Goal: Find specific page/section: Find specific page/section

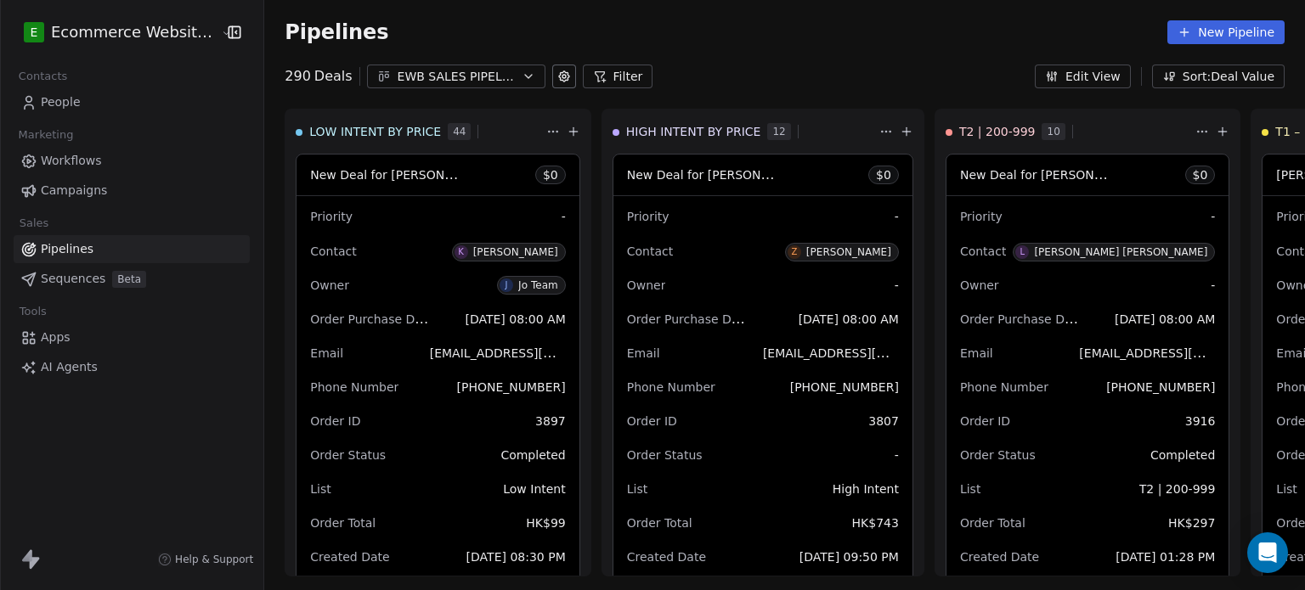
scroll to position [642, 0]
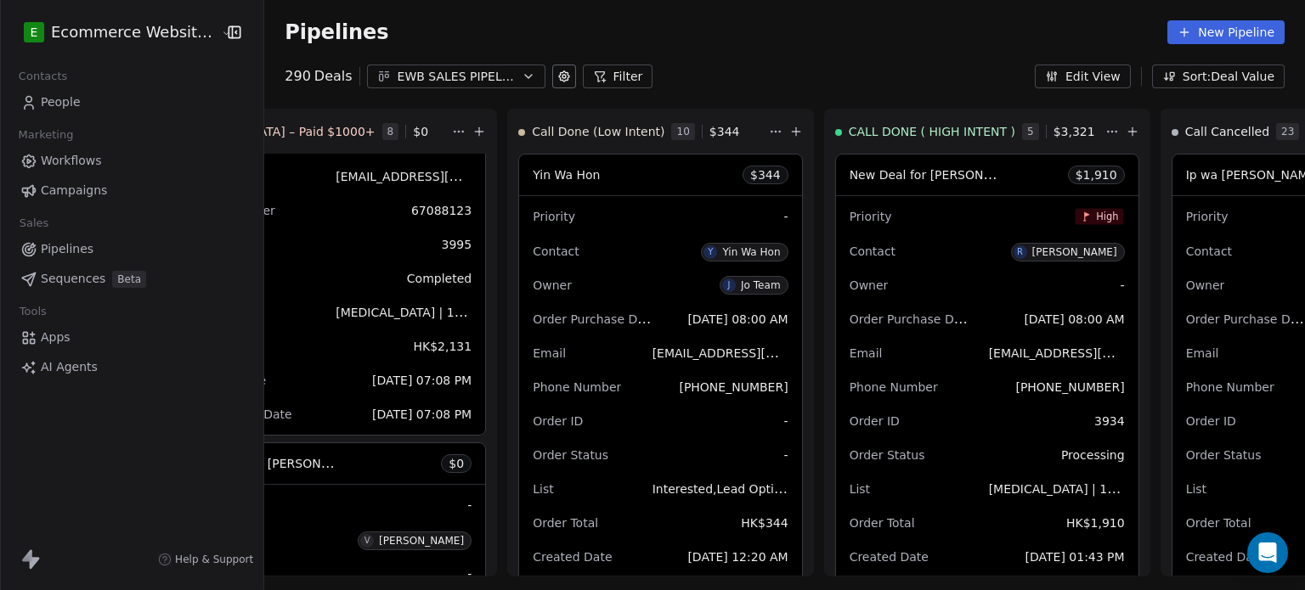
click at [71, 101] on span "People" at bounding box center [61, 102] width 40 height 18
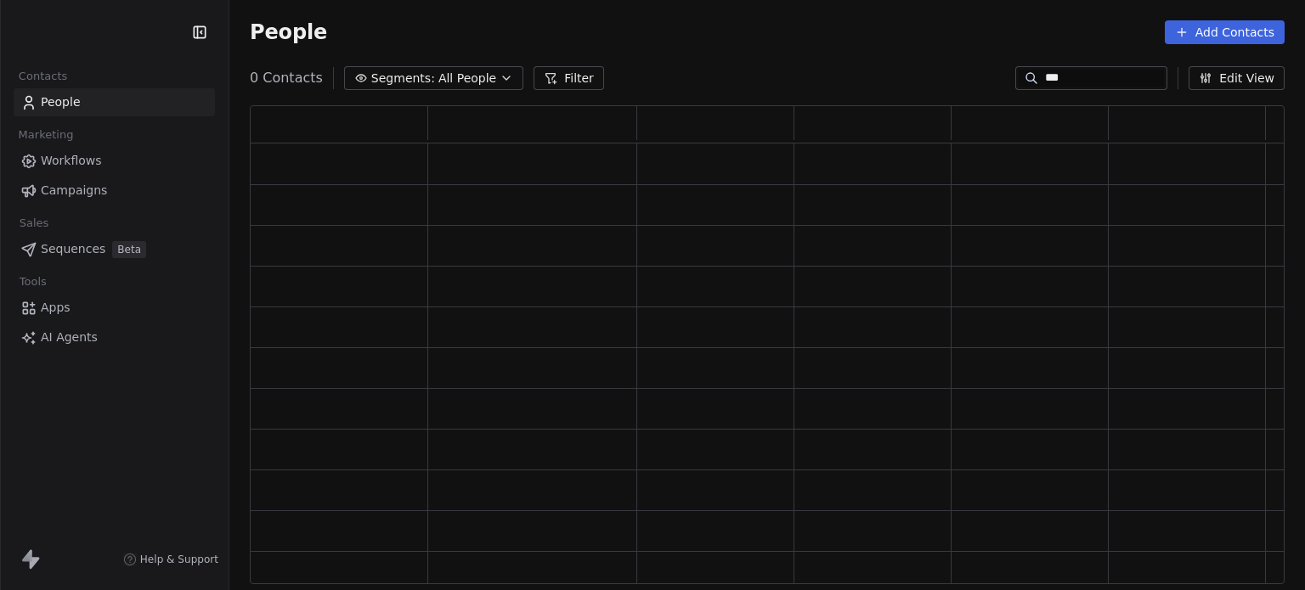
scroll to position [466, 1021]
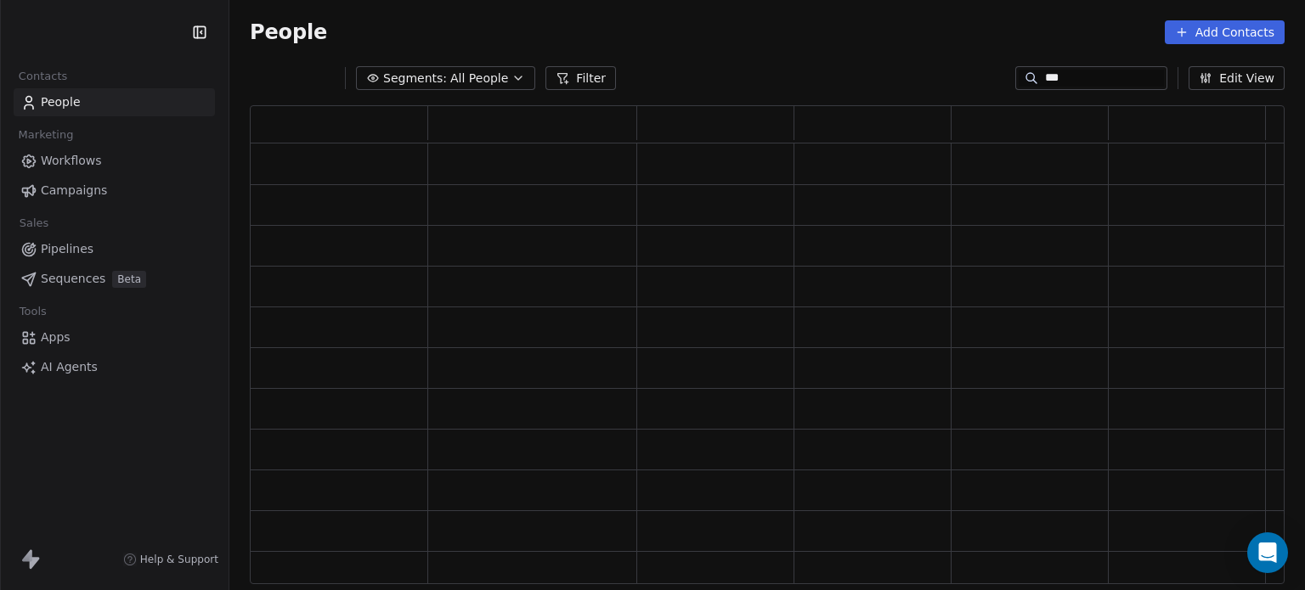
type input "***"
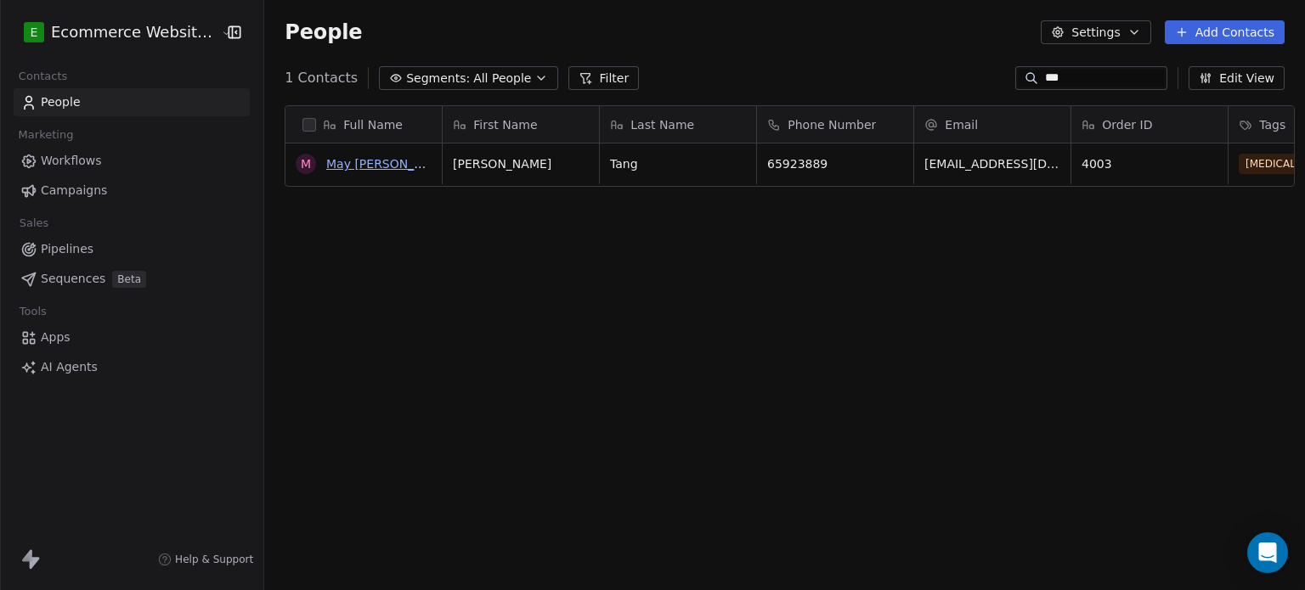
click at [388, 161] on link "May [PERSON_NAME] [PERSON_NAME]" at bounding box center [440, 164] width 229 height 14
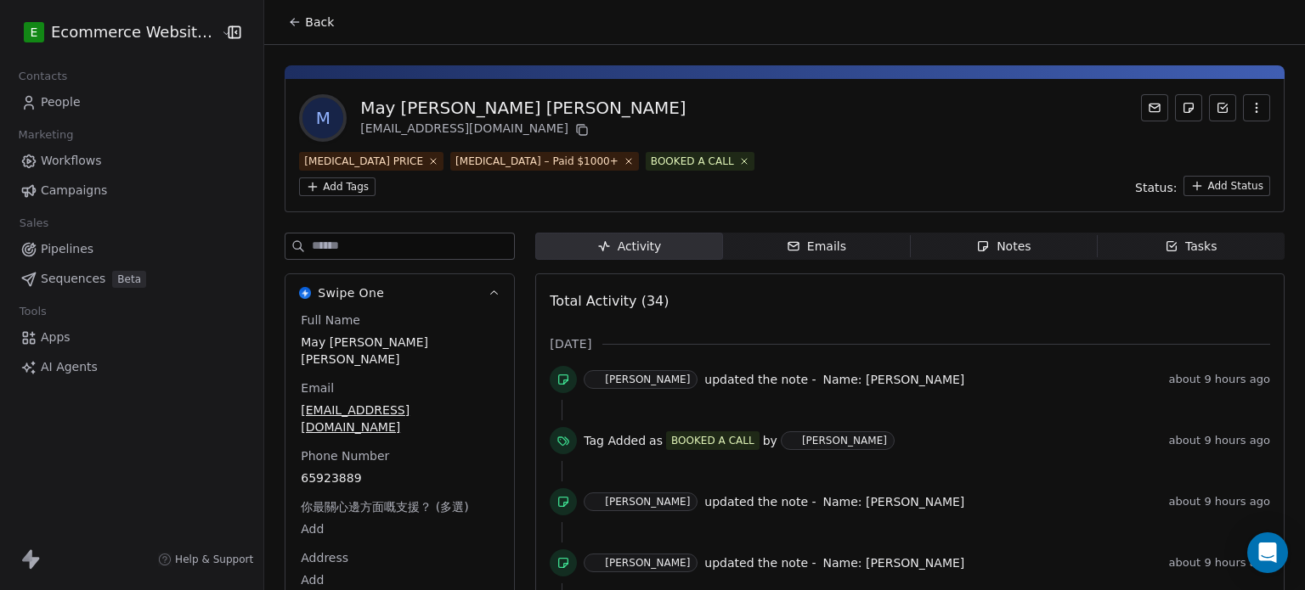
click at [613, 157] on html "E Ecommerce Website Builder Contacts People Marketing Workflows Campaigns Sales…" at bounding box center [652, 295] width 1305 height 590
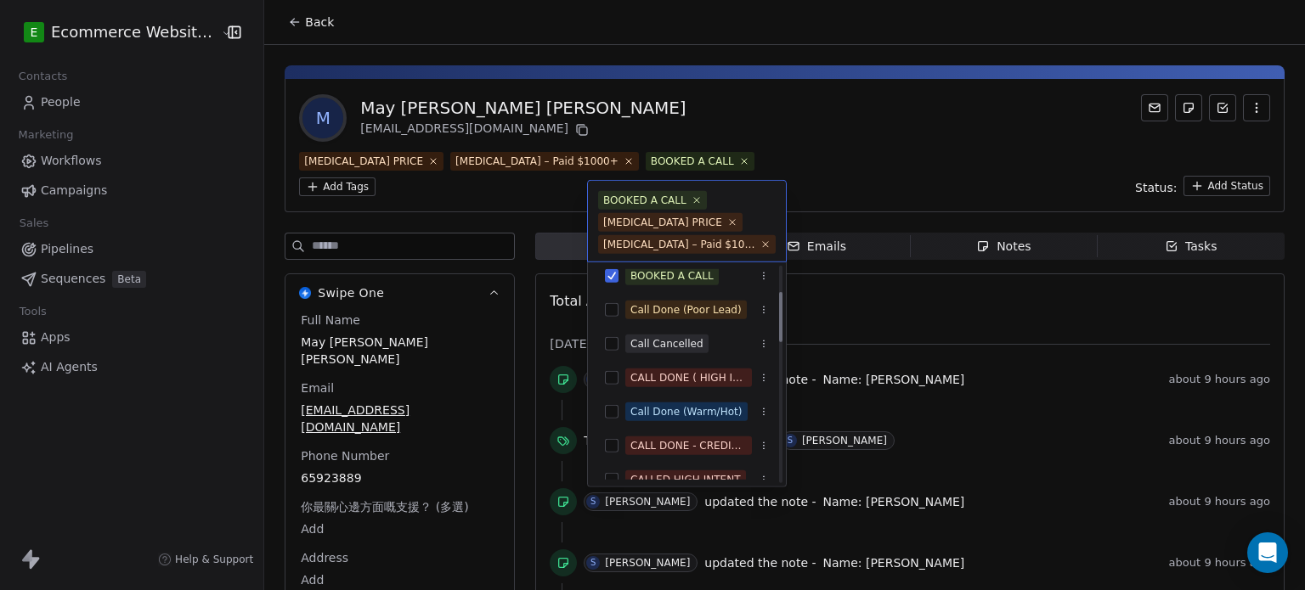
scroll to position [117, 0]
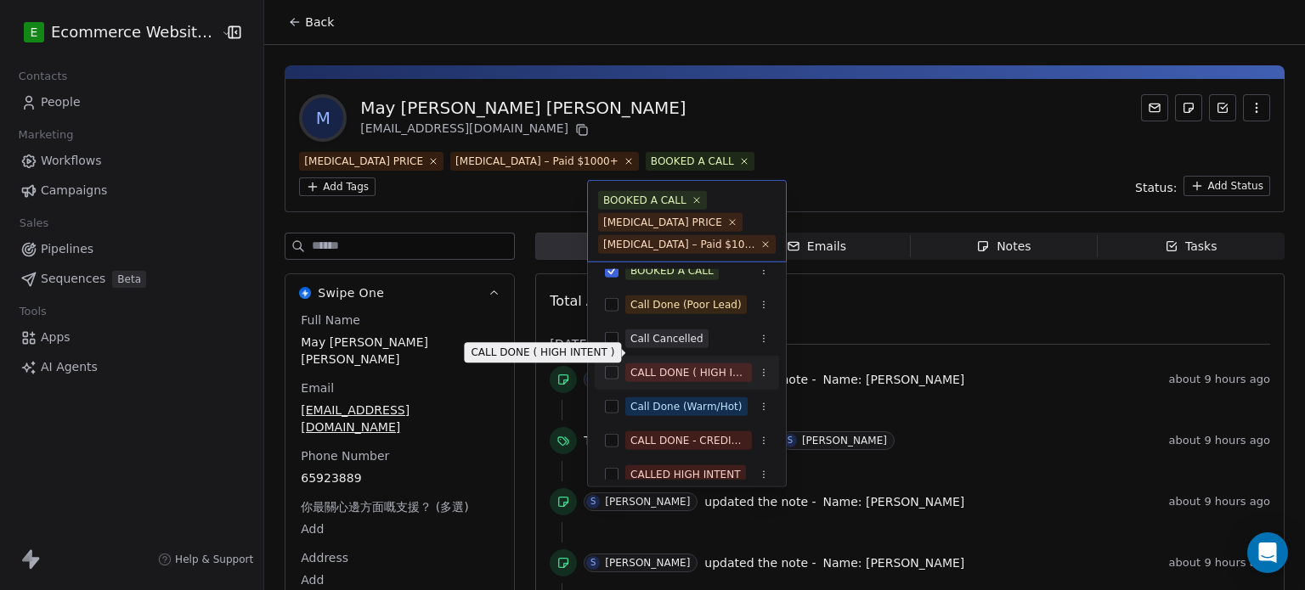
click at [708, 365] on div "CALL DONE ( HIGH INTENT )" at bounding box center [688, 372] width 116 height 15
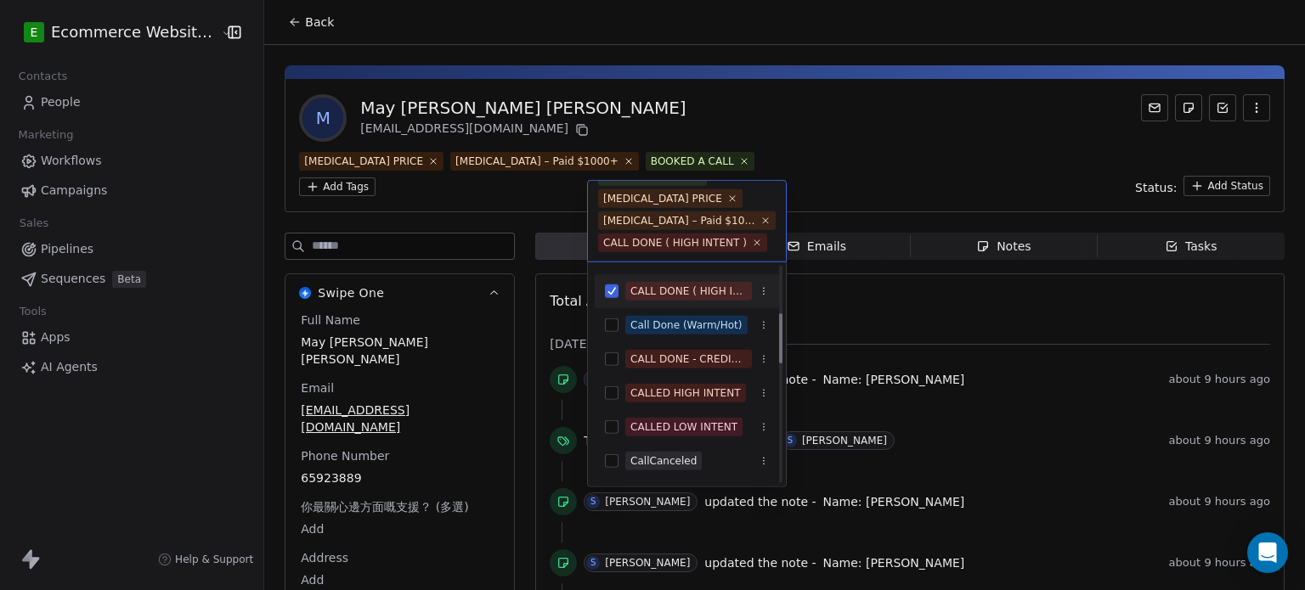
scroll to position [200, 0]
click at [715, 393] on div "CALLED HIGH INTENT" at bounding box center [685, 391] width 110 height 15
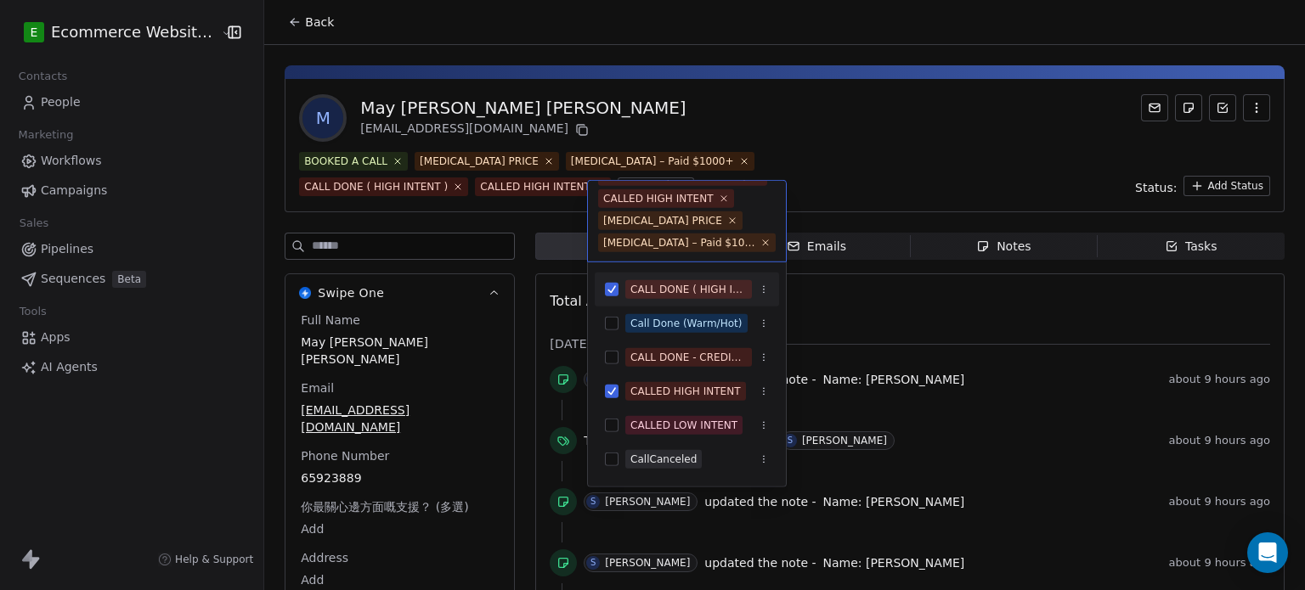
scroll to position [46, 0]
click at [845, 69] on html "E Ecommerce Website Builder Contacts People Marketing Workflows Campaigns Sales…" at bounding box center [652, 295] width 1305 height 590
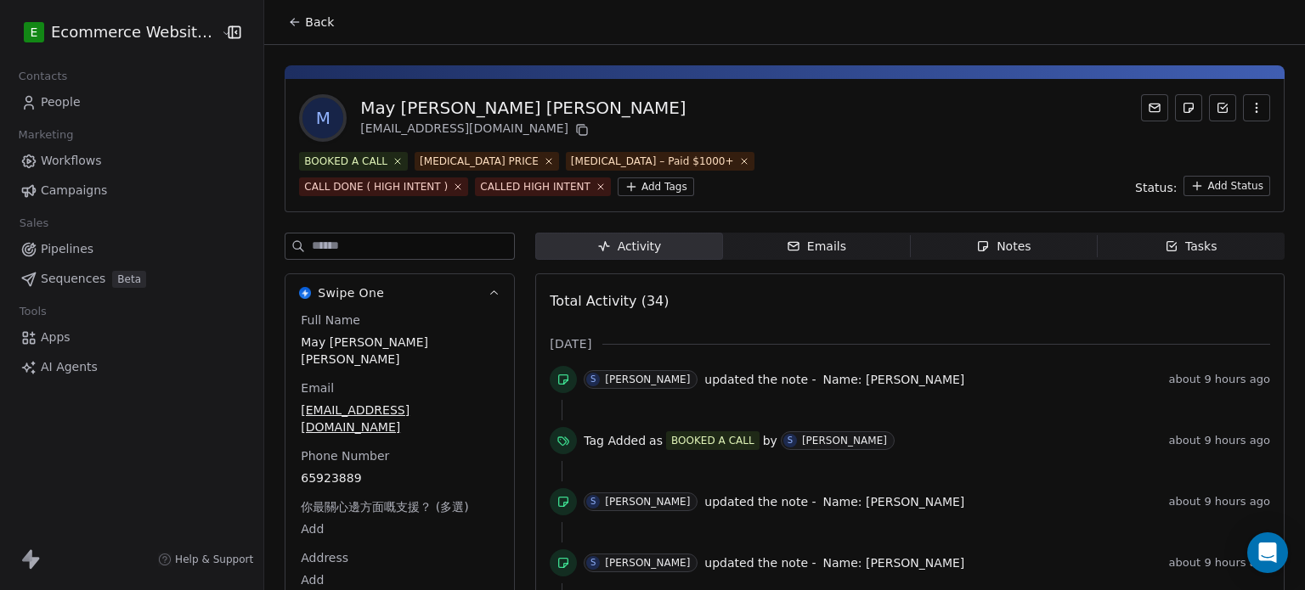
click at [820, 235] on span "Emails Emails" at bounding box center [816, 246] width 187 height 27
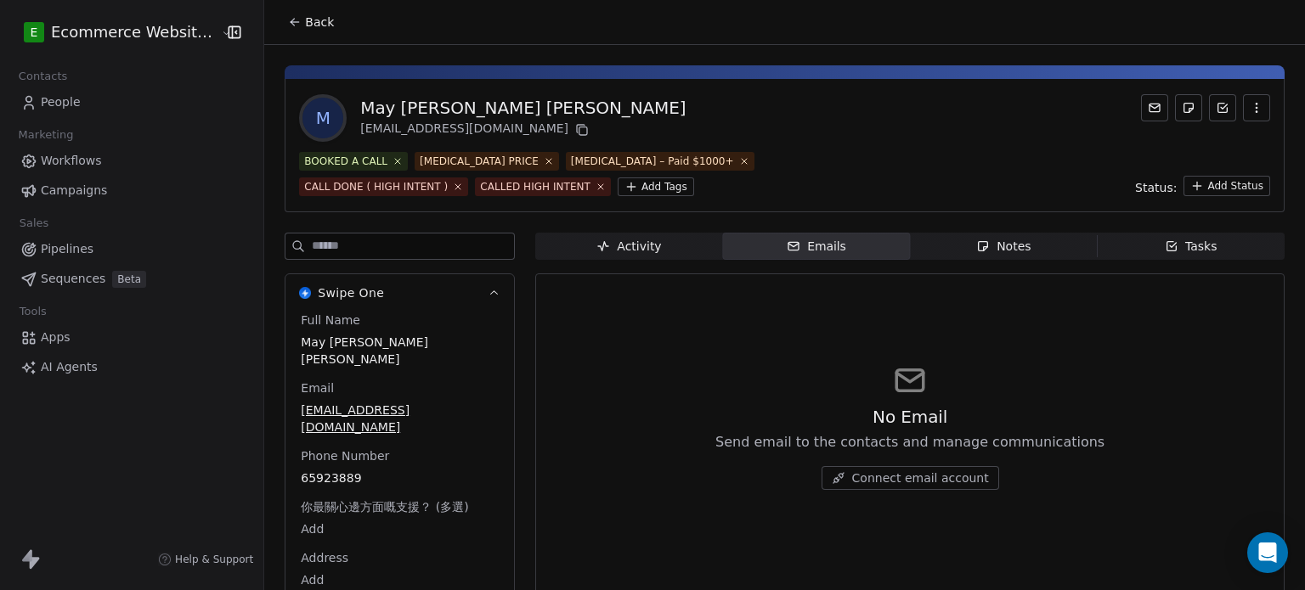
click at [971, 236] on span "Notes Notes" at bounding box center [1003, 246] width 187 height 27
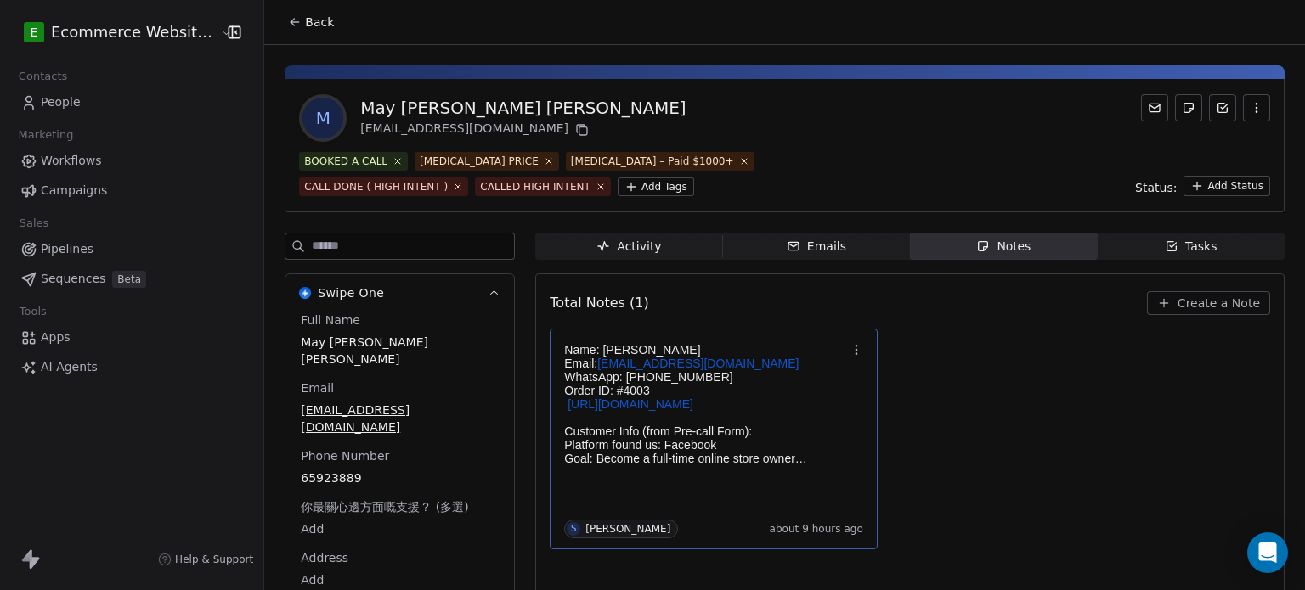
click at [781, 411] on p "https://ecommercewebsitesbuilder.com/wp-admin/admin.php?page=wc-orders&action=e…" at bounding box center [705, 405] width 282 height 14
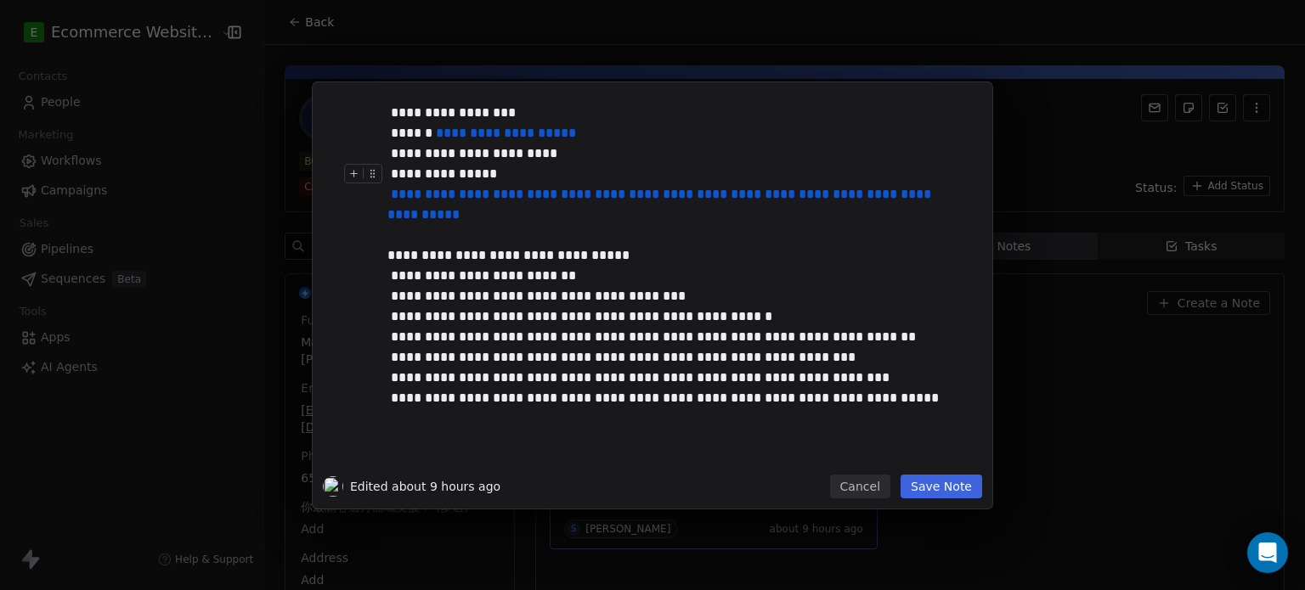
click at [627, 176] on div "**********" at bounding box center [671, 174] width 568 height 20
click at [867, 493] on button "Cancel" at bounding box center [860, 487] width 60 height 24
